Goal: Task Accomplishment & Management: Manage account settings

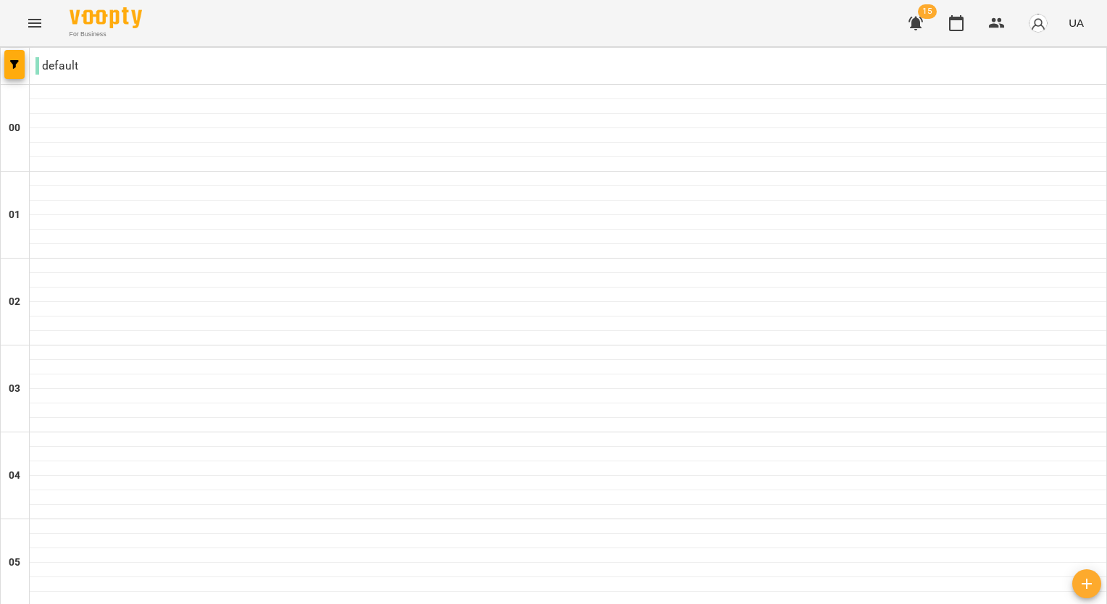
scroll to position [724, 0]
drag, startPoint x: 186, startPoint y: 314, endPoint x: 158, endPoint y: 330, distance: 32.1
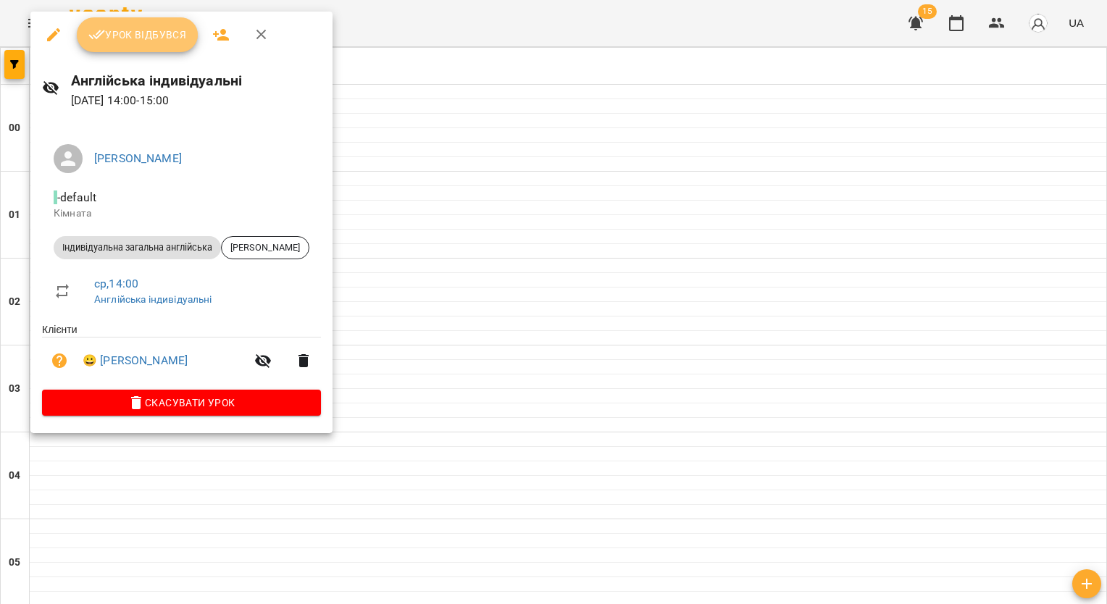
click at [168, 41] on span "Урок відбувся" at bounding box center [137, 34] width 98 height 17
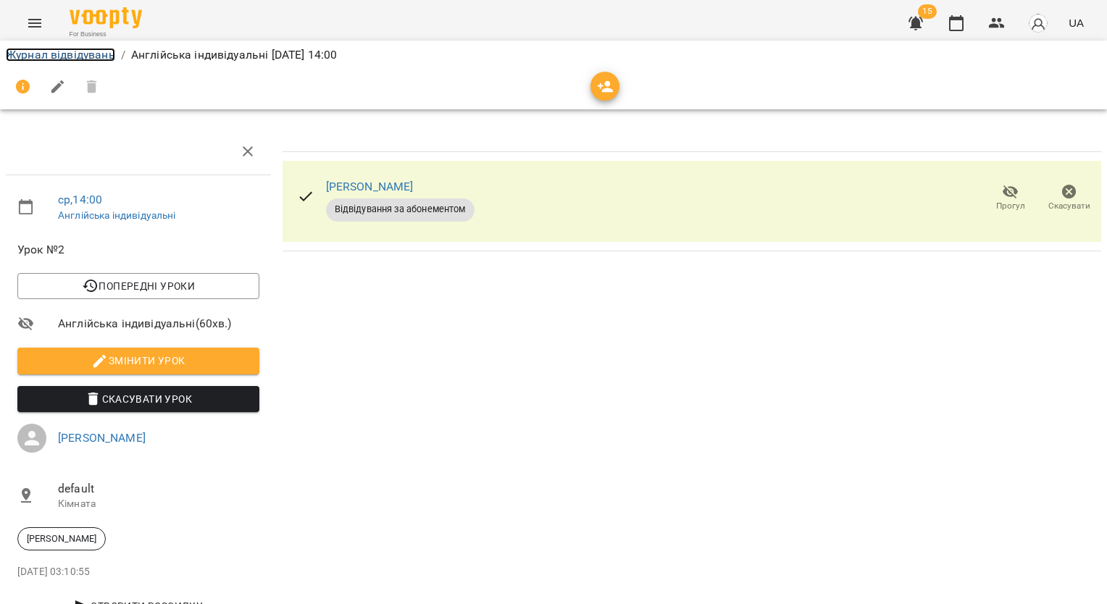
click at [109, 49] on link "Журнал відвідувань" at bounding box center [60, 55] width 109 height 14
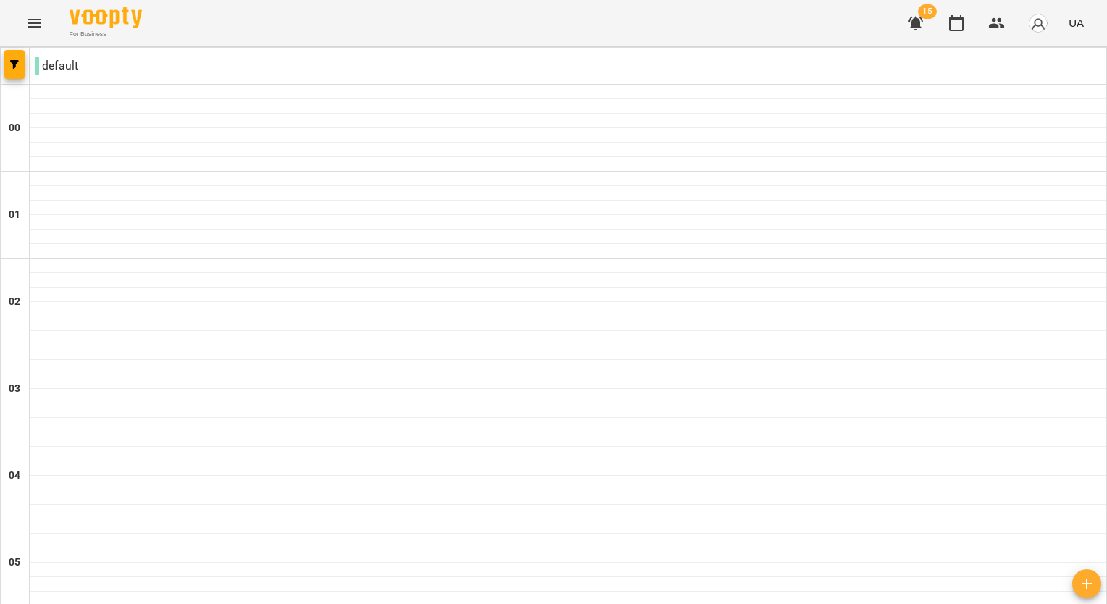
scroll to position [1014, 0]
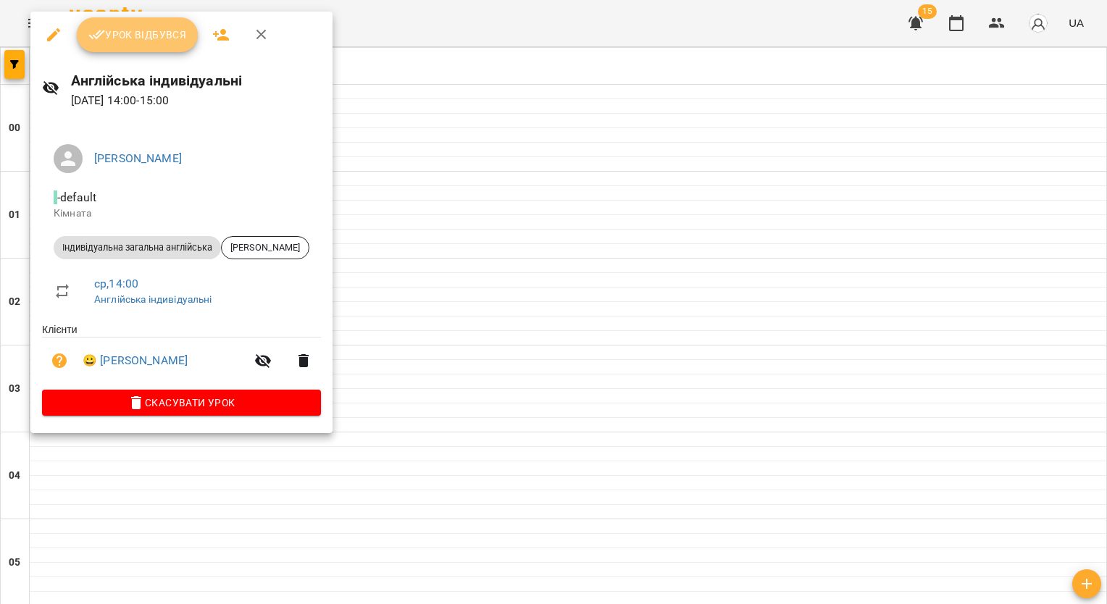
click at [163, 41] on span "Урок відбувся" at bounding box center [137, 34] width 98 height 17
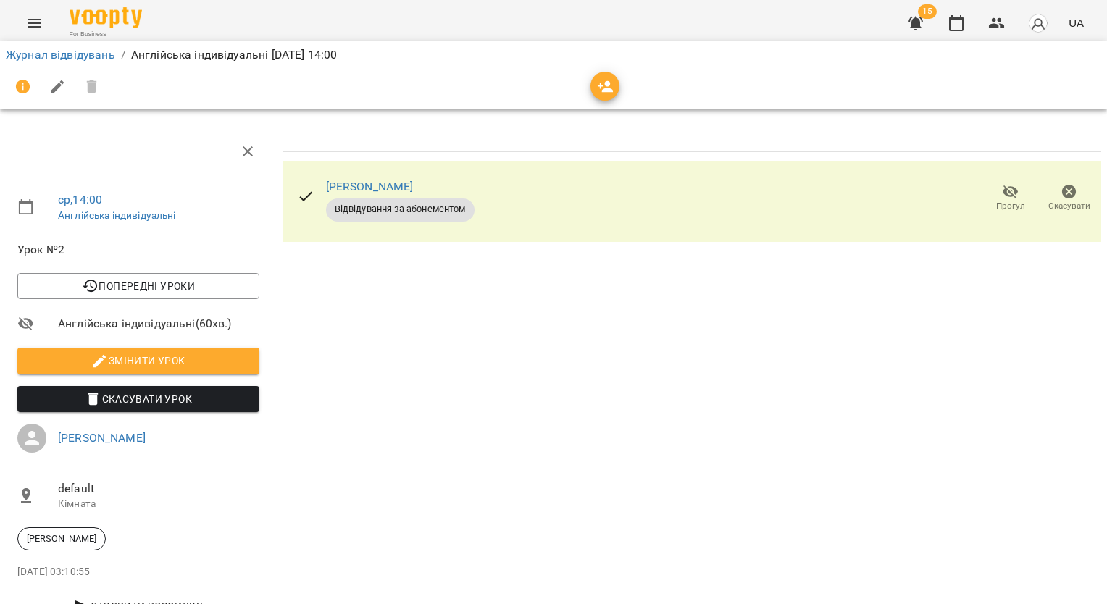
click at [431, 427] on div "[PERSON_NAME] Відвідування за абонементом [PERSON_NAME]" at bounding box center [692, 379] width 830 height 515
click at [364, 210] on span "Відвідування за абонементом" at bounding box center [400, 209] width 148 height 13
click at [597, 89] on icon "button" at bounding box center [605, 86] width 17 height 17
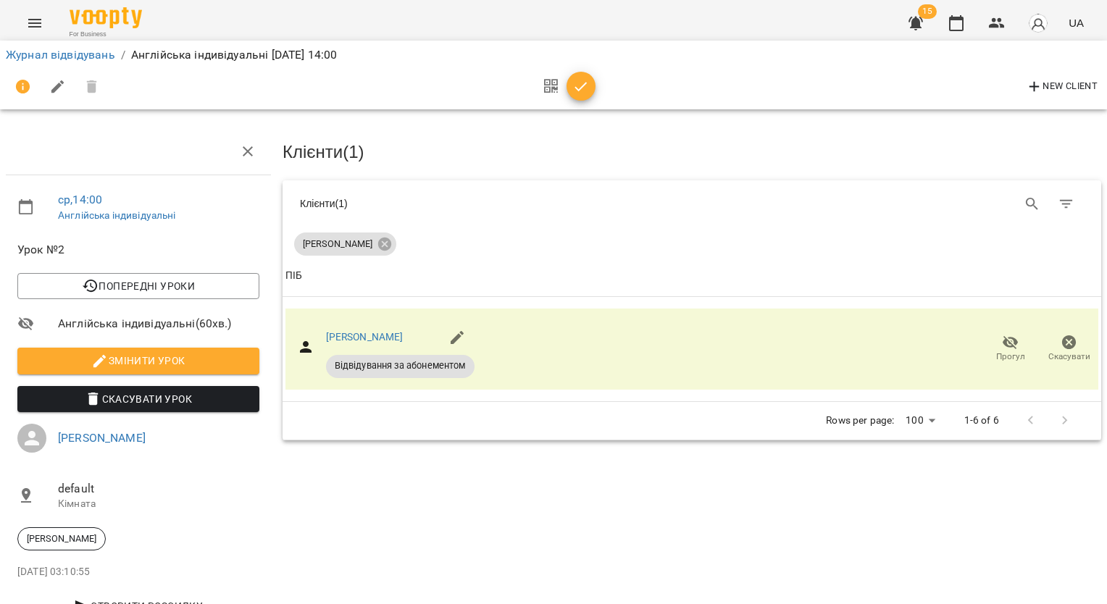
click at [515, 119] on div "ср , 14:00 Англійська індивідуальні Урок №2 Попередні уроки [DATE] 14:00 Англій…" at bounding box center [553, 351] width 1118 height 584
click at [222, 148] on div at bounding box center [138, 151] width 265 height 46
click at [77, 54] on link "Журнал відвідувань" at bounding box center [60, 55] width 109 height 14
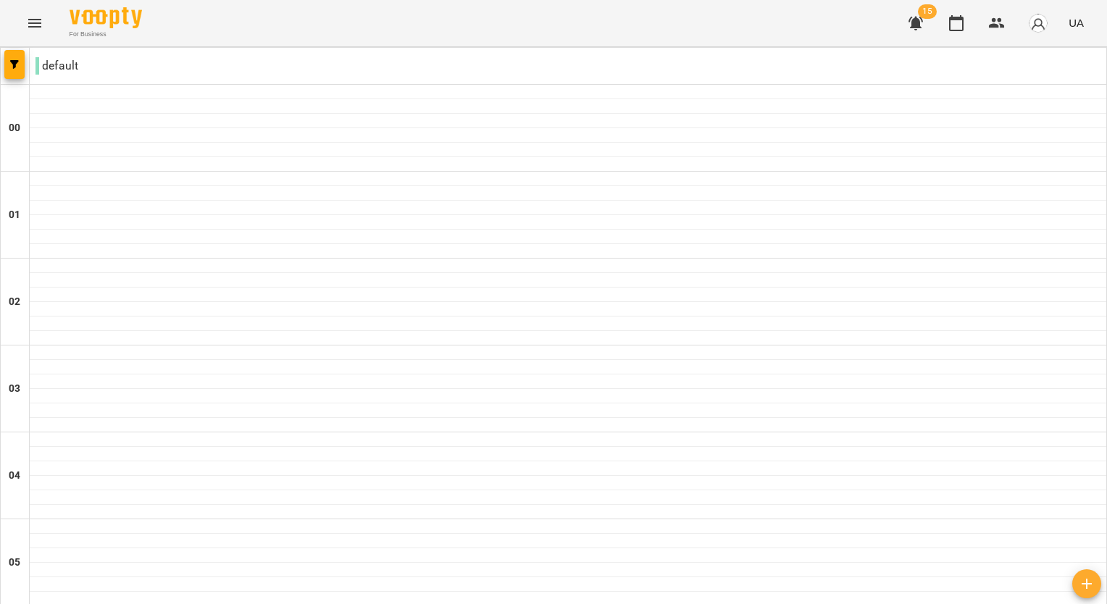
scroll to position [1448, 0]
